Goal: Find specific page/section: Find specific page/section

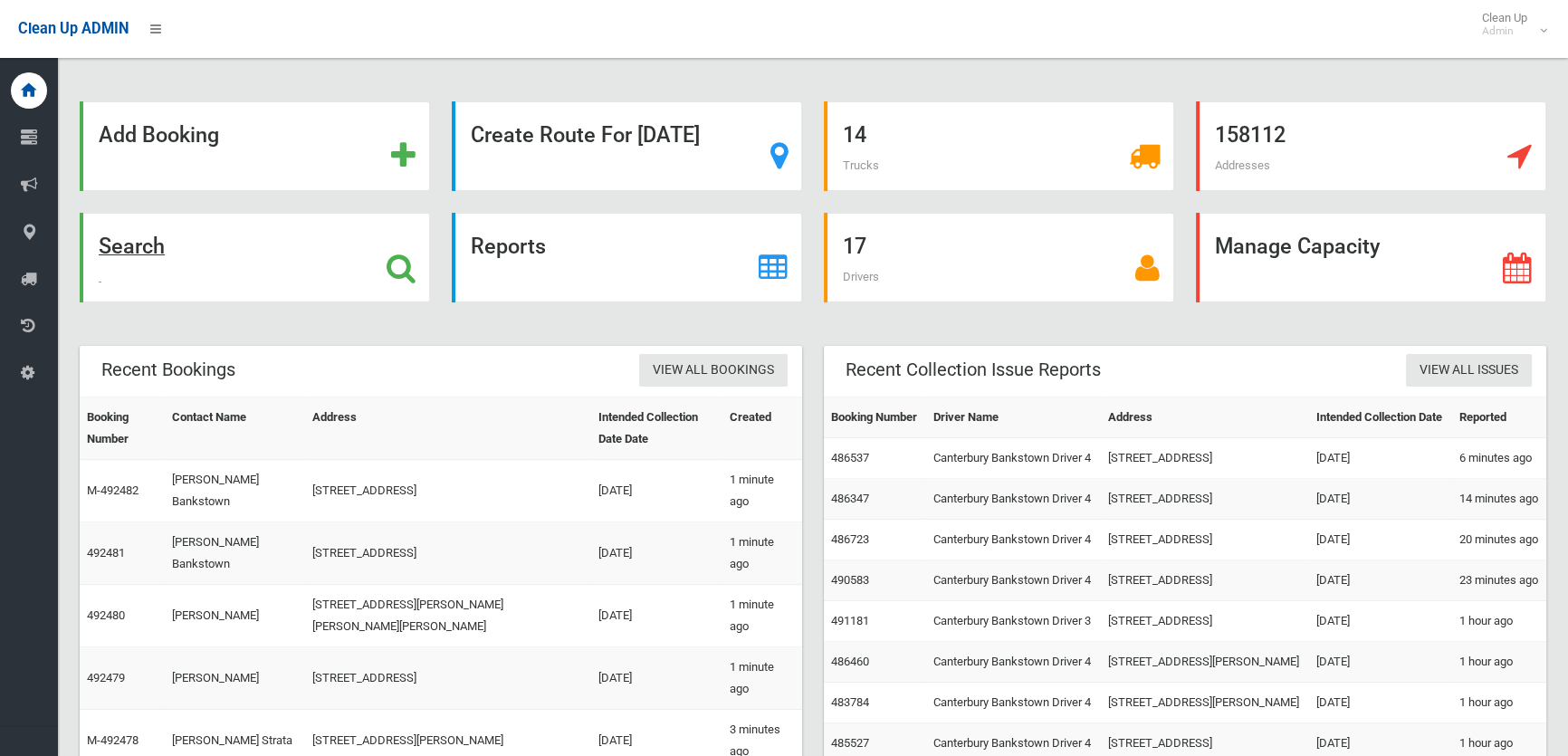
click at [289, 272] on div "Search" at bounding box center [254, 257] width 350 height 89
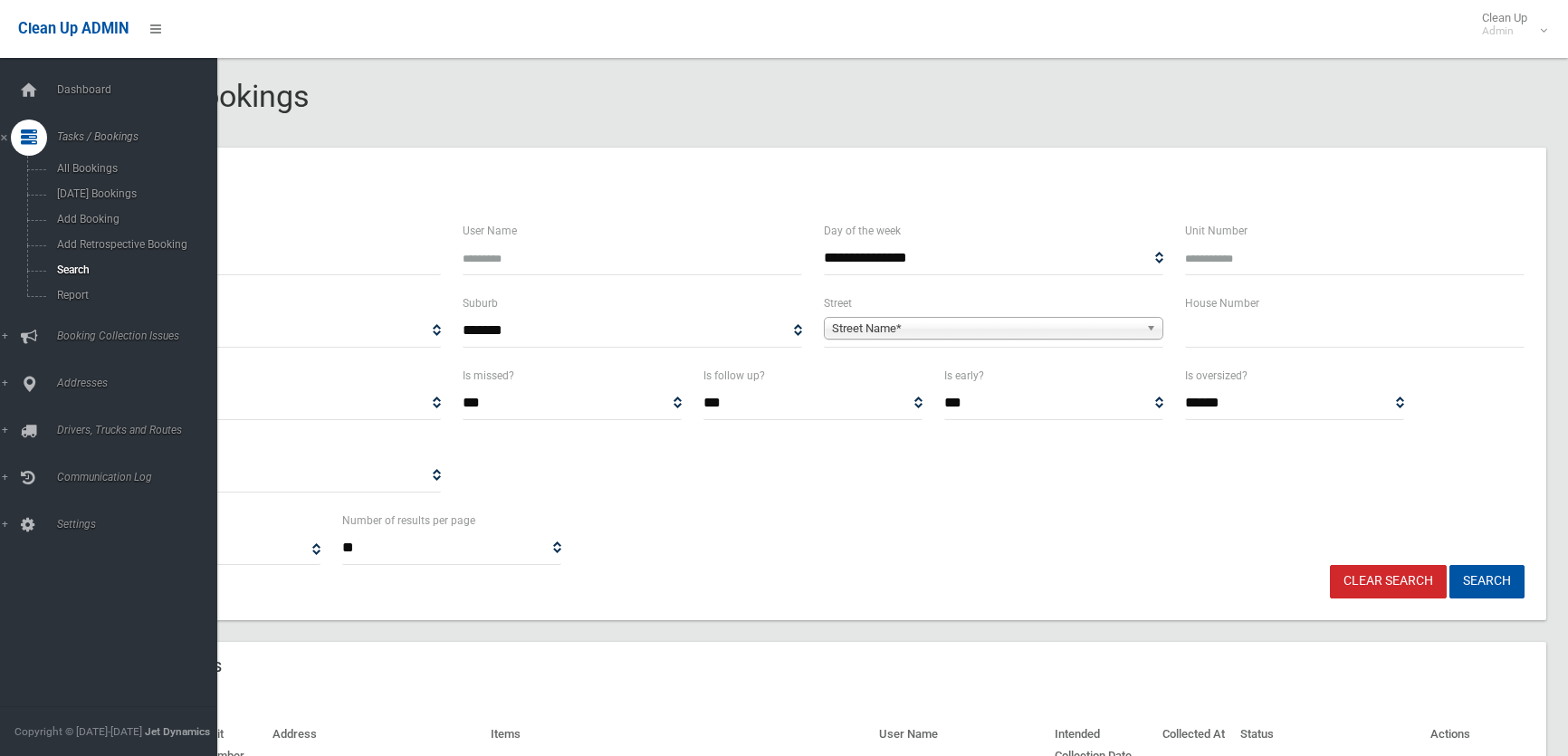
select select
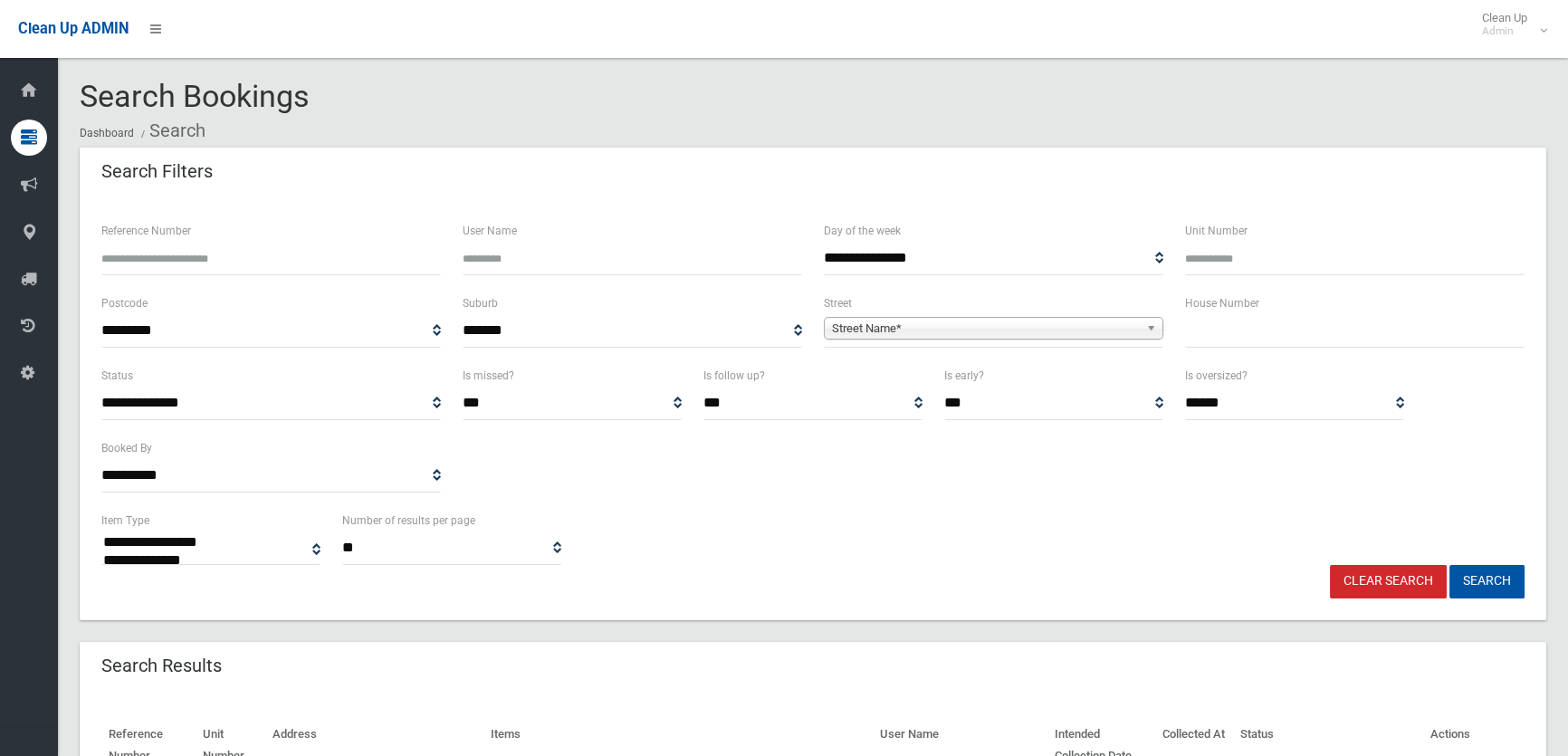
click at [1337, 343] on input "text" at bounding box center [1355, 330] width 340 height 33
type input "*"
type input "**"
click at [1104, 335] on span "Street Name*" at bounding box center [985, 328] width 306 height 22
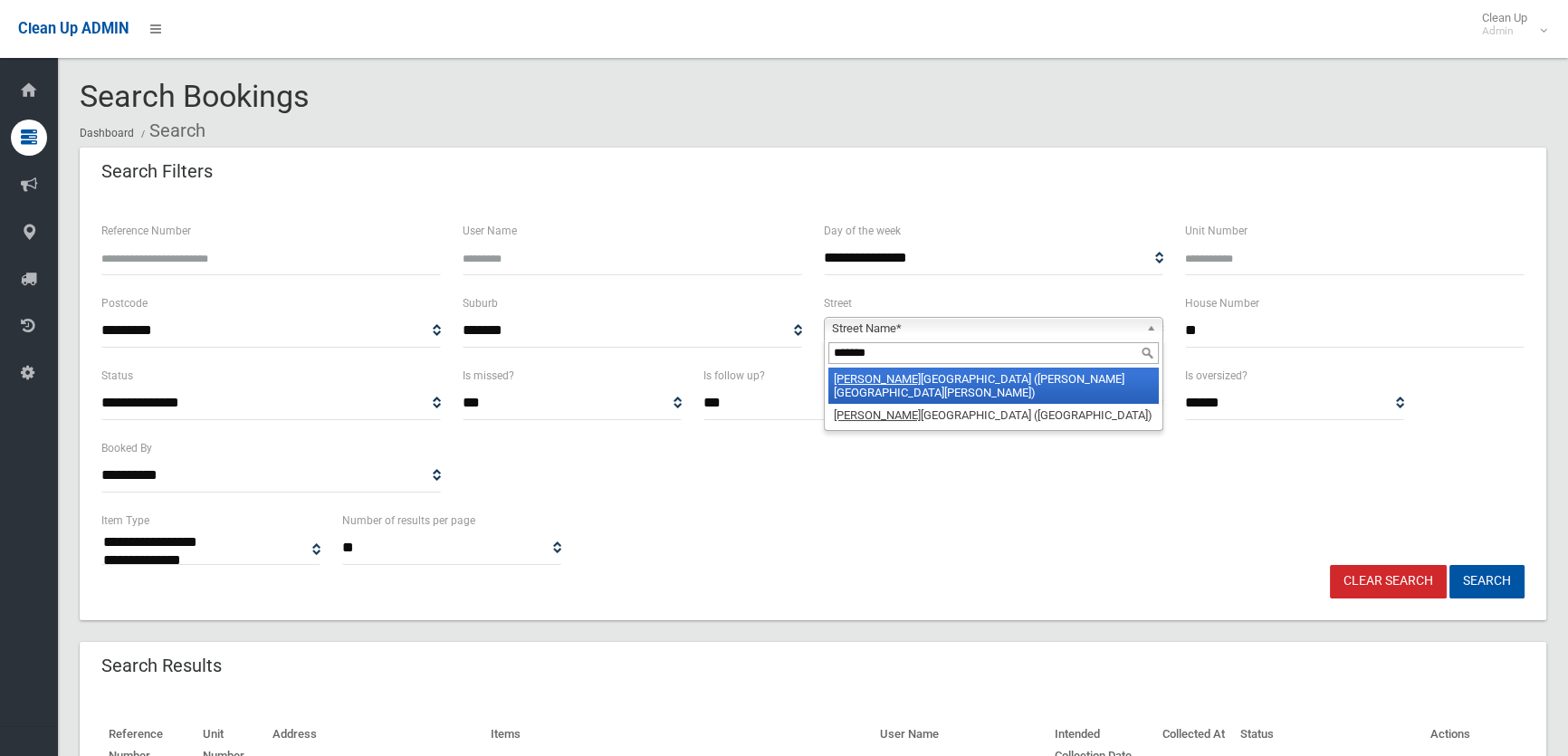
type input "*******"
click at [1018, 372] on li "Chester Hill Road (CHESTER HILL 2162)" at bounding box center [993, 385] width 330 height 36
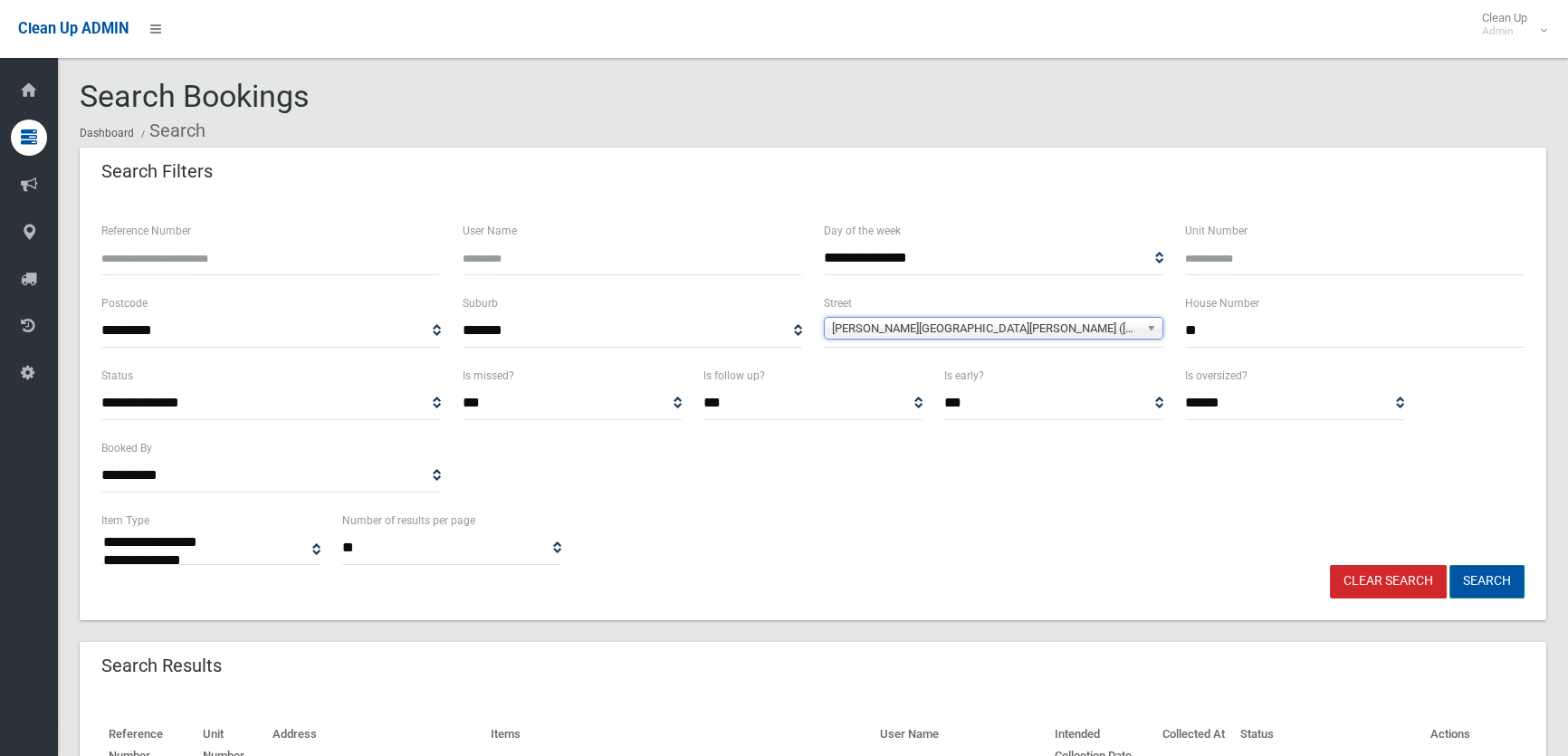
click at [1466, 579] on button "Search" at bounding box center [1486, 581] width 75 height 33
select select
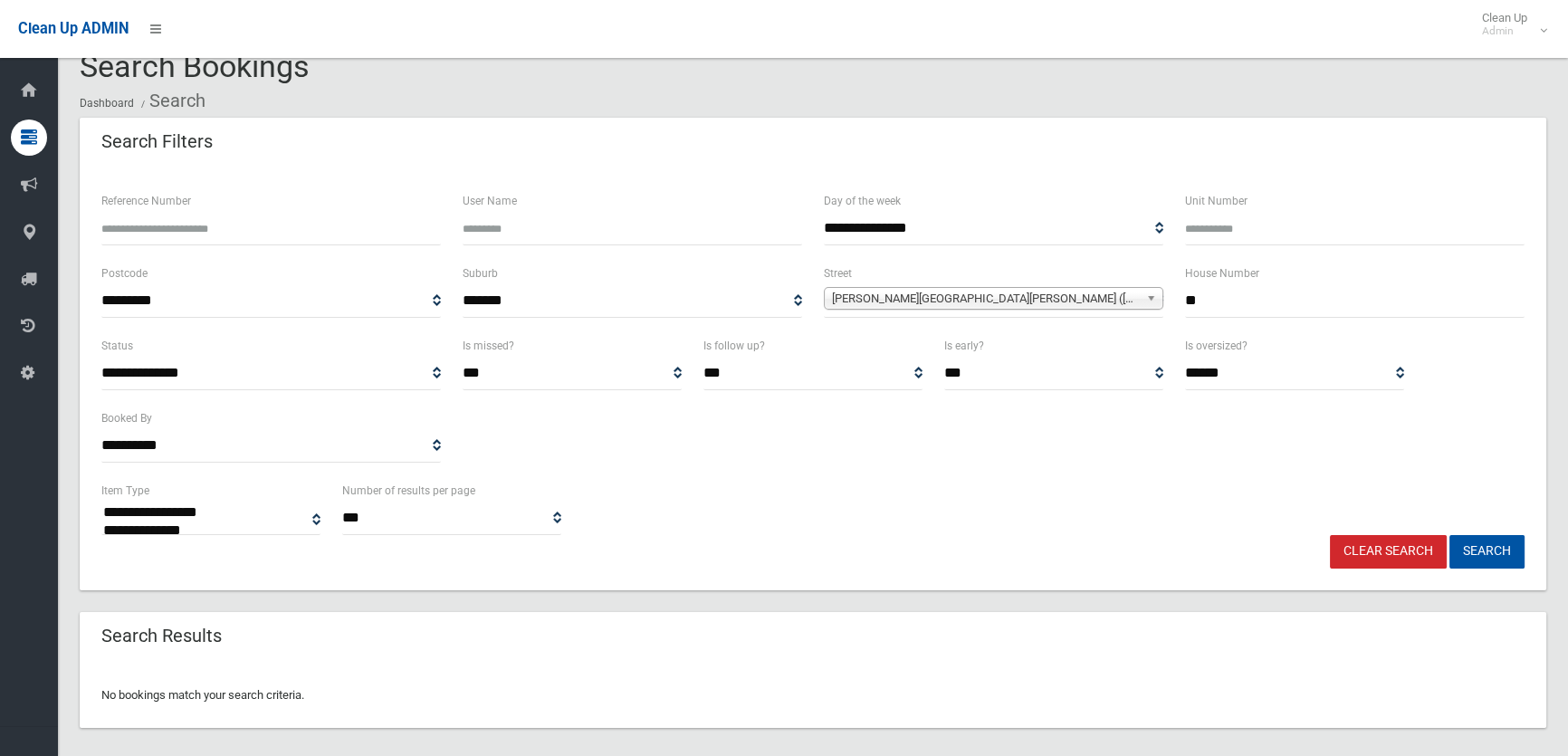
scroll to position [45, 0]
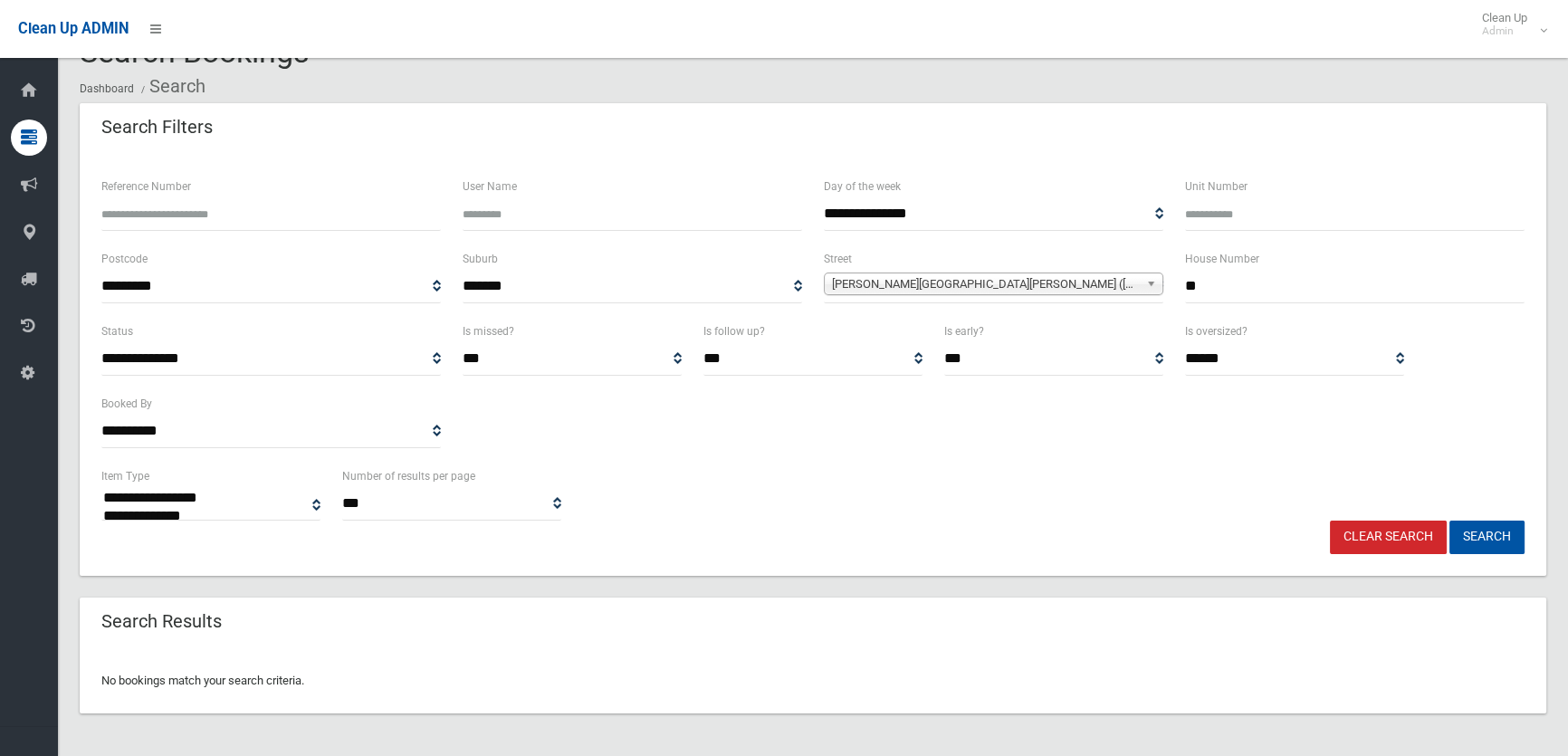
drag, startPoint x: 1202, startPoint y: 293, endPoint x: 1019, endPoint y: 289, distance: 183.0
click at [1057, 288] on div "**********" at bounding box center [812, 284] width 1445 height 72
click at [1449, 521] on button "Search" at bounding box center [1486, 537] width 75 height 33
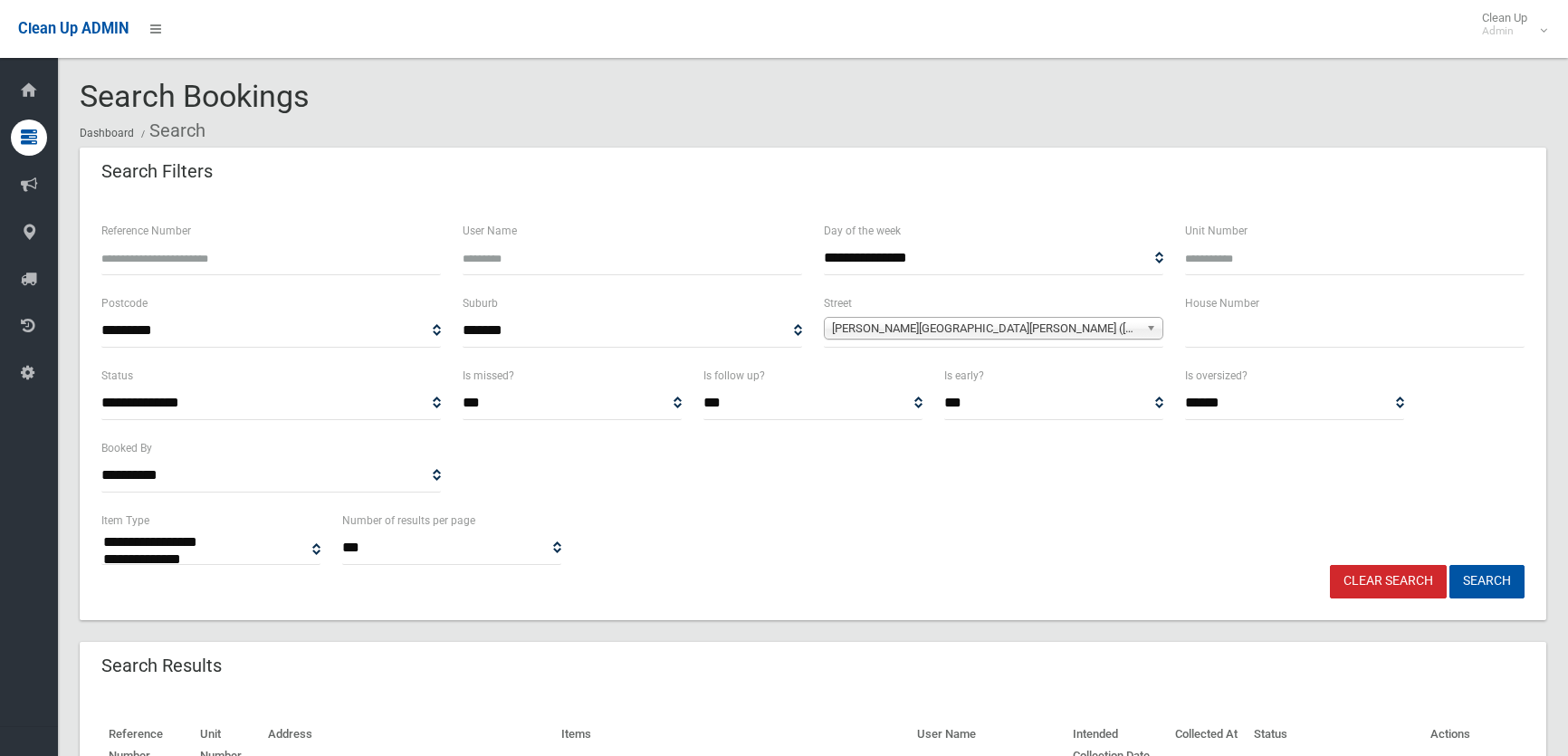
select select
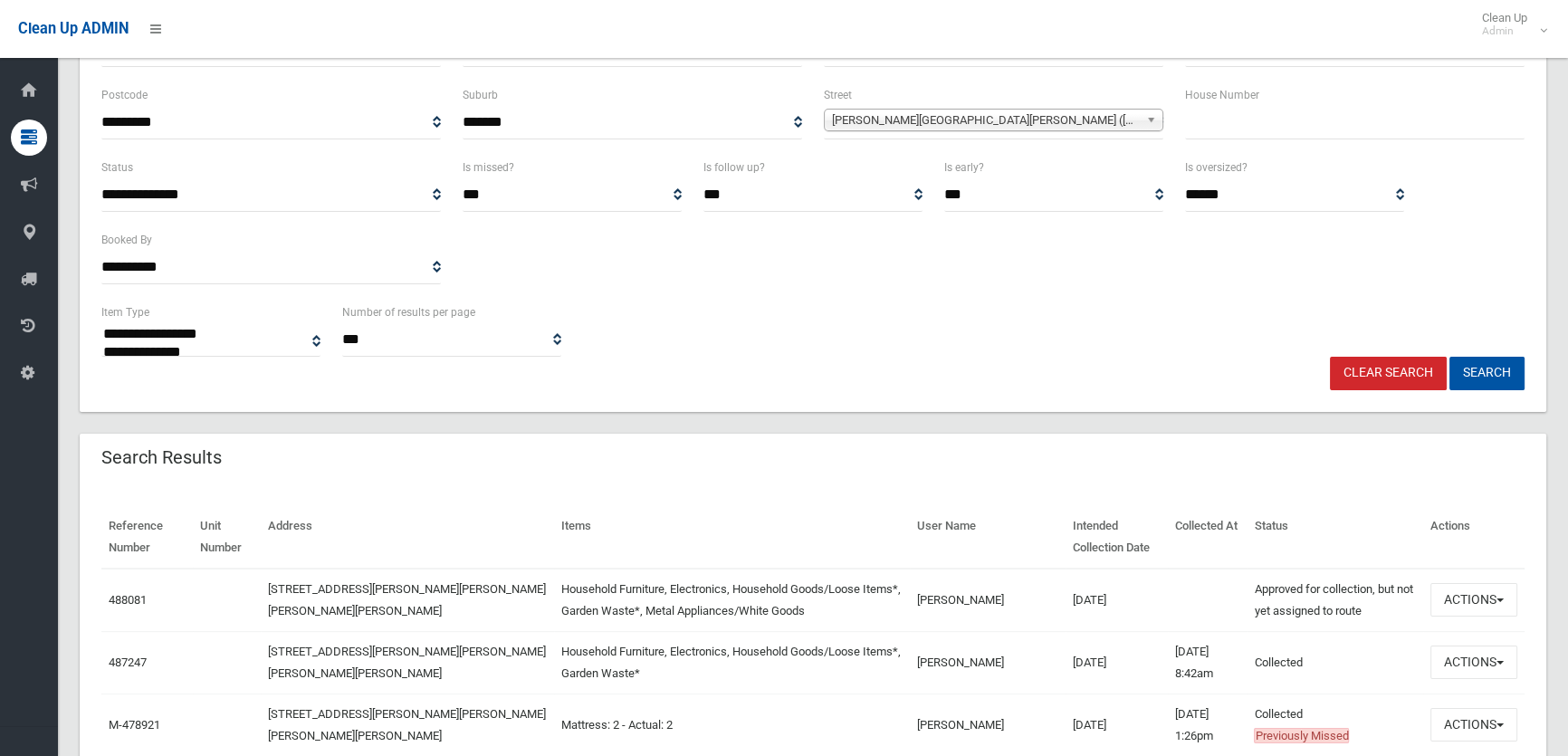
scroll to position [82, 0]
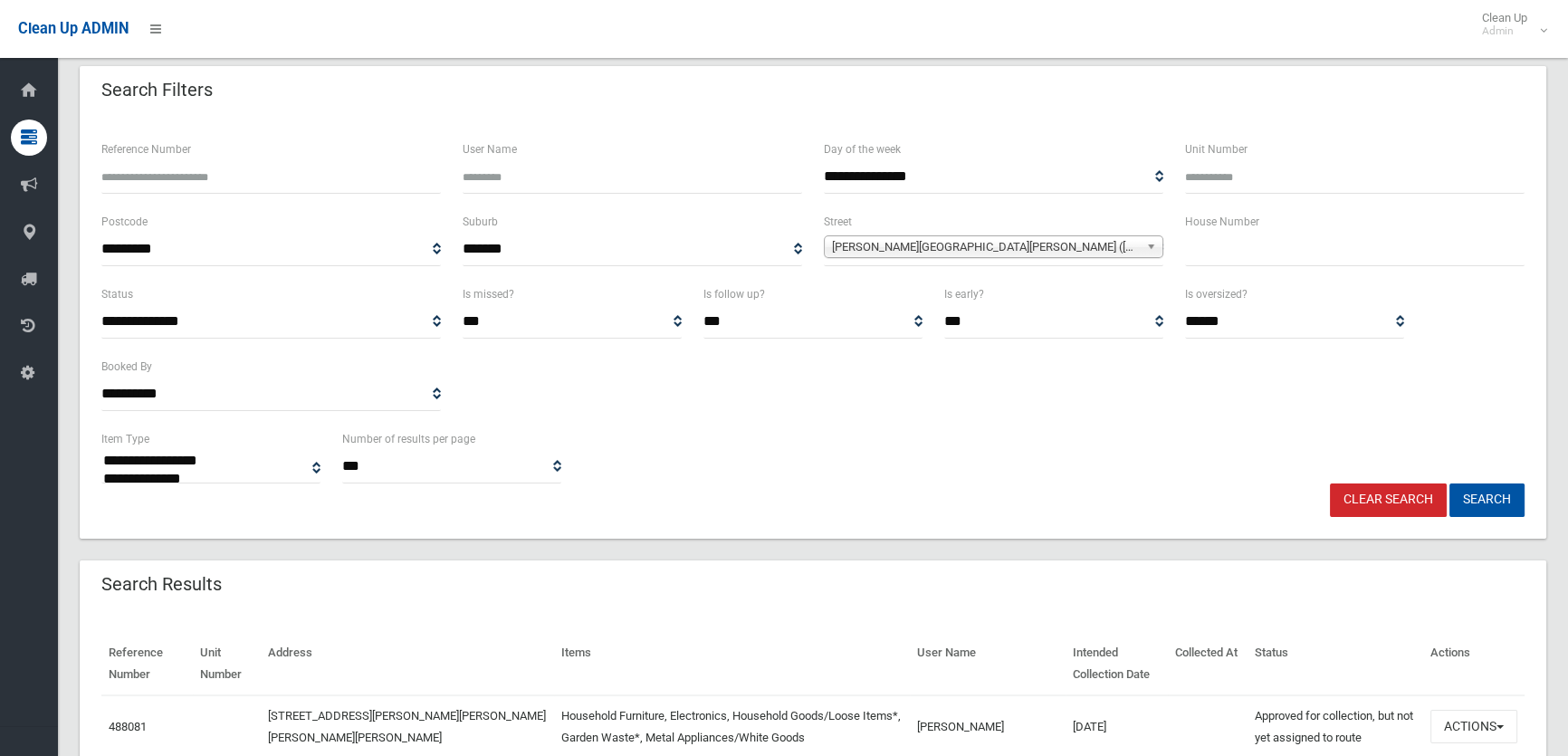
click at [1114, 242] on span "Chester Hill Road (CHESTER HILL 2162)" at bounding box center [985, 247] width 306 height 22
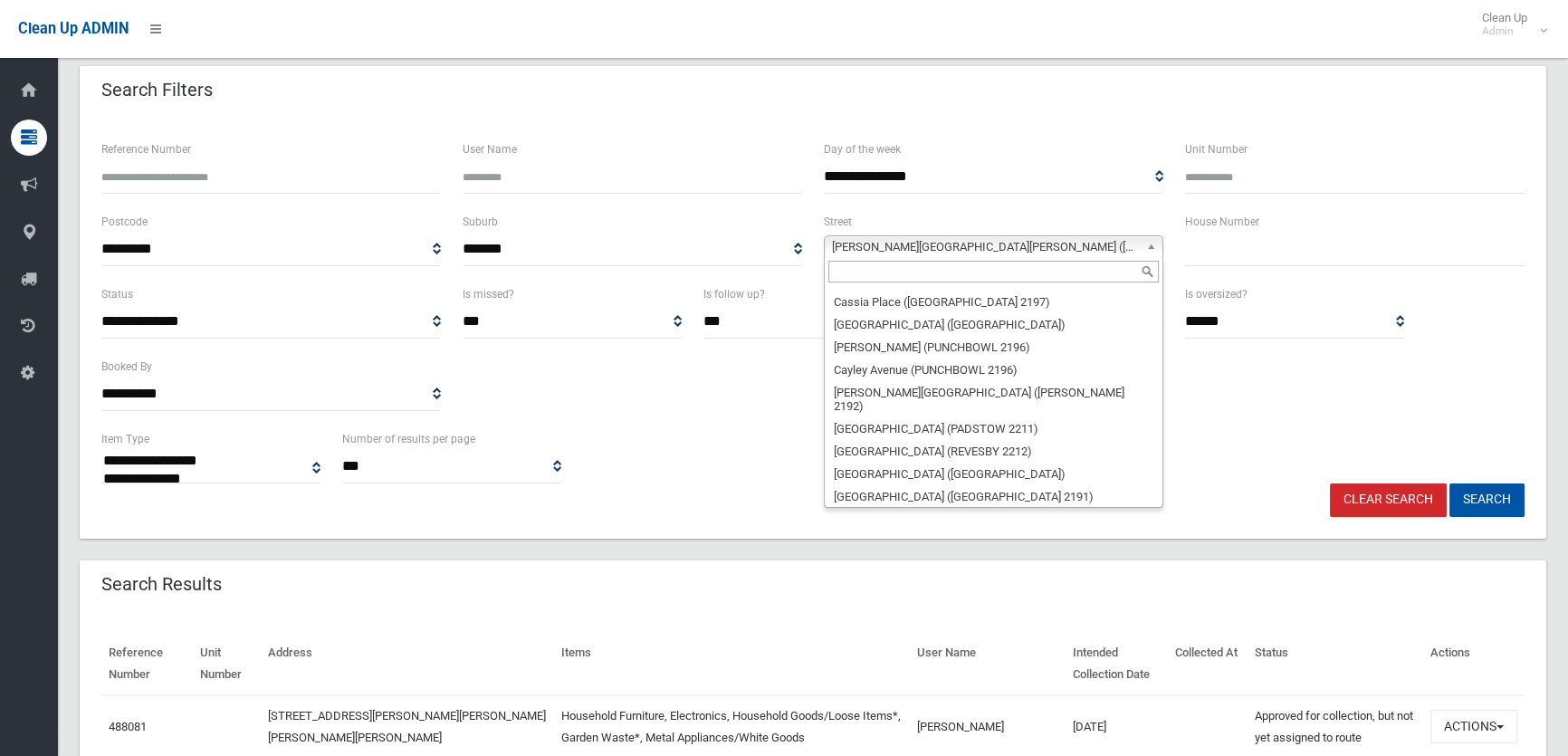
scroll to position [10350, 0]
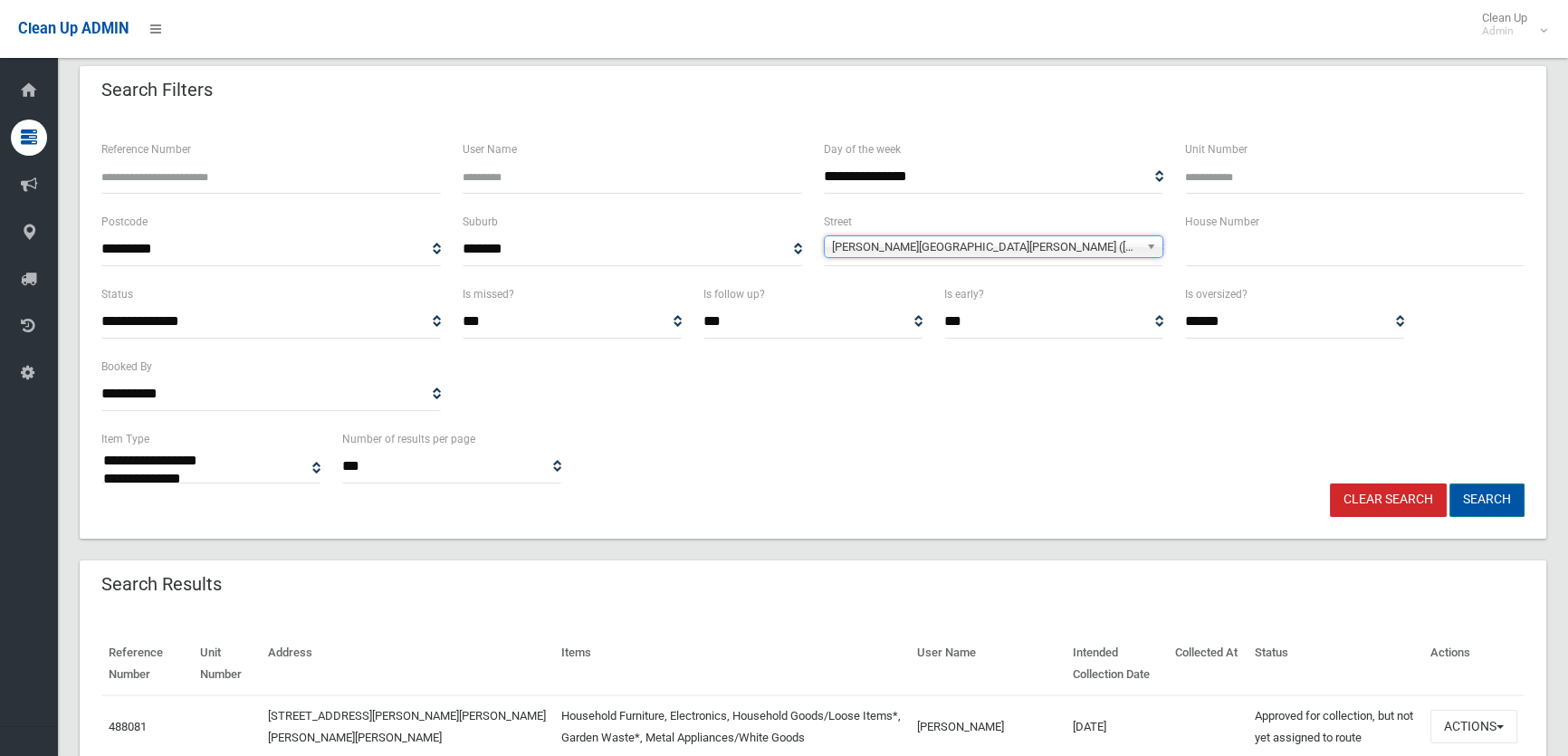
click at [1486, 501] on button "Search" at bounding box center [1486, 500] width 75 height 33
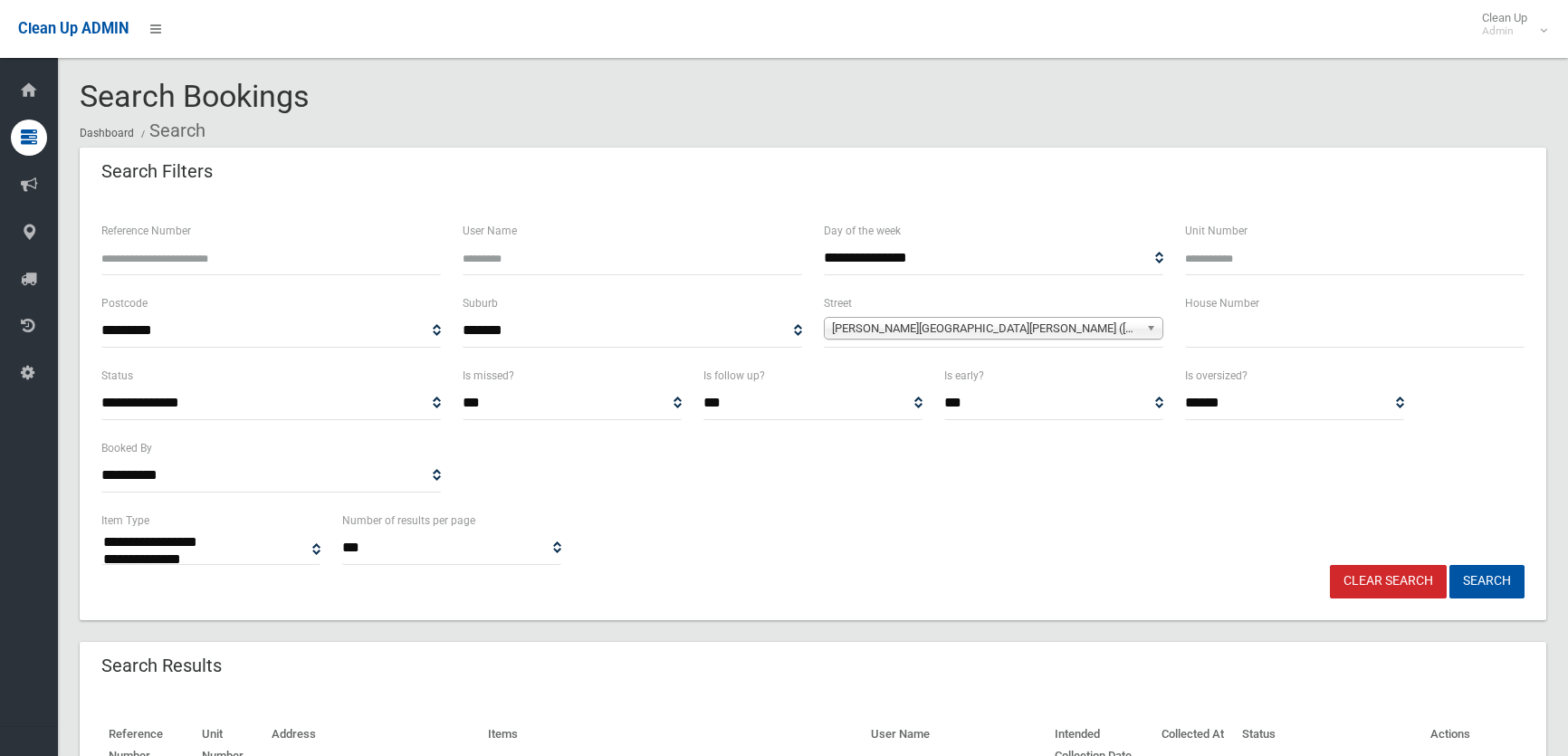
select select
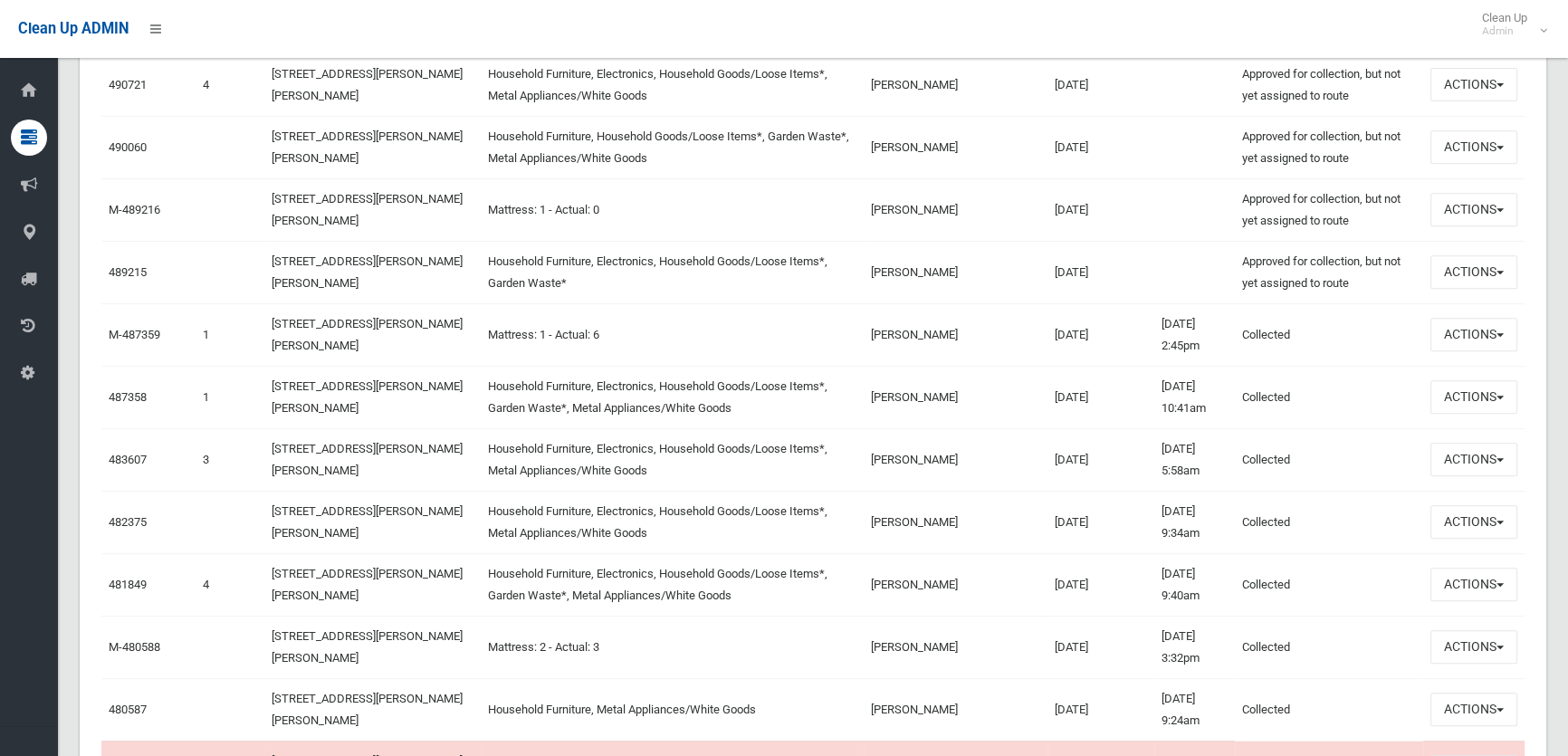
scroll to position [986, 0]
